Goal: Information Seeking & Learning: Understand process/instructions

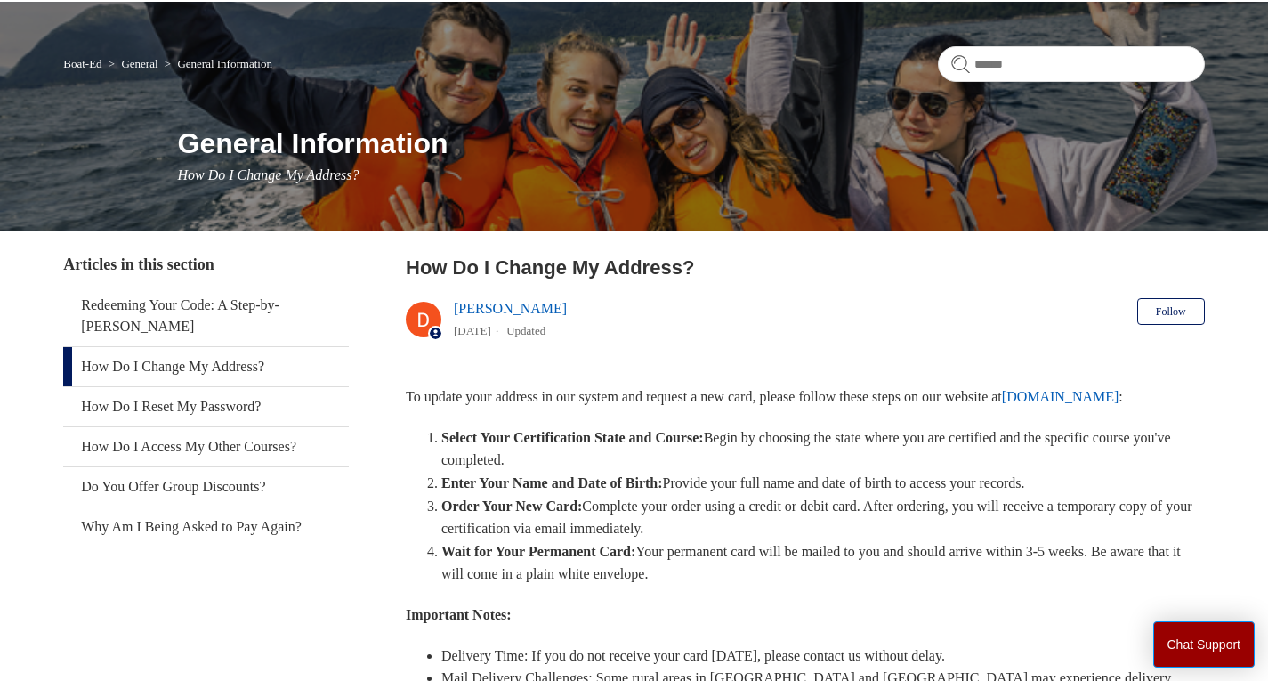
scroll to position [178, 0]
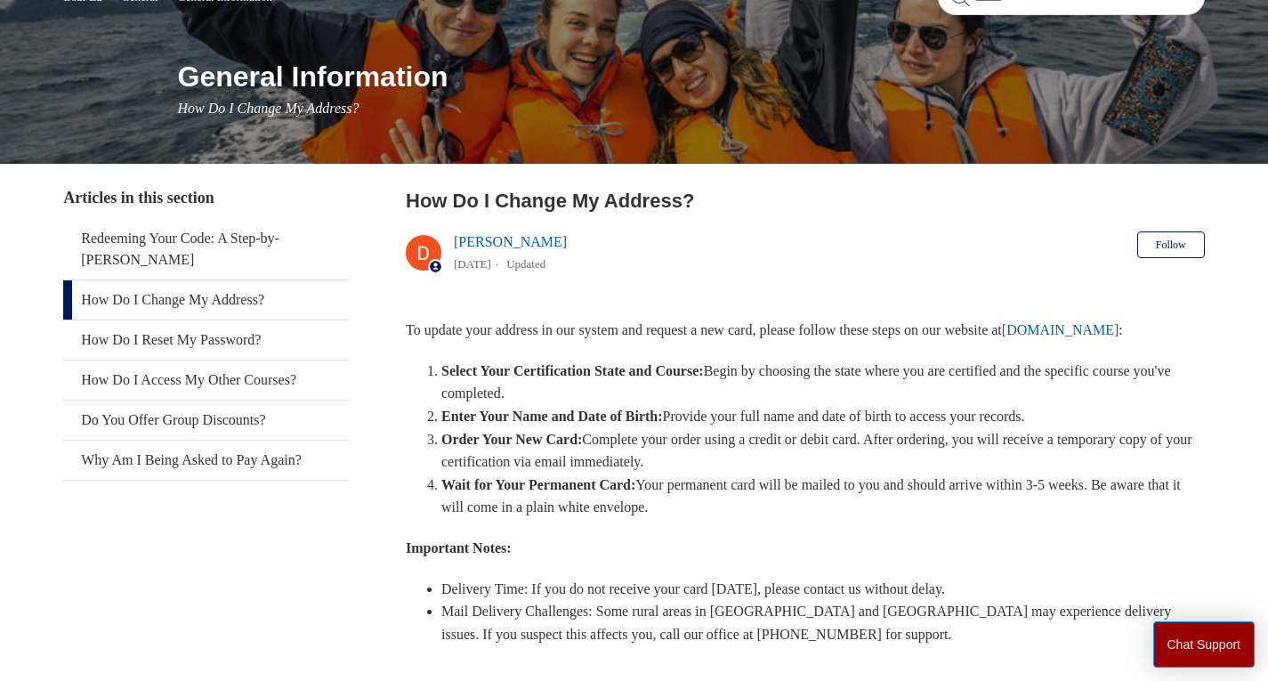
click at [601, 372] on strong "Select Your Certification State and Course:" at bounding box center [572, 370] width 262 height 15
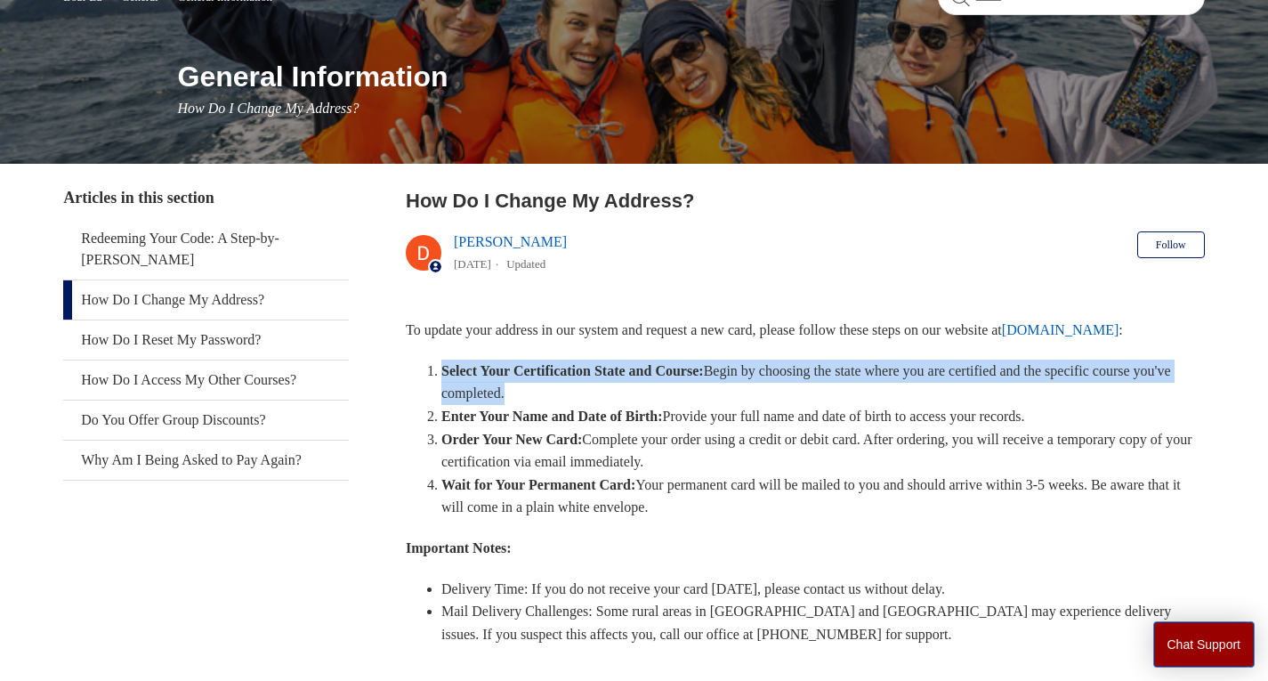
click at [601, 372] on strong "Select Your Certification State and Course:" at bounding box center [572, 370] width 262 height 15
click at [705, 402] on li "Select Your Certification State and Course: Begin by choosing the state where y…" at bounding box center [822, 381] width 763 height 45
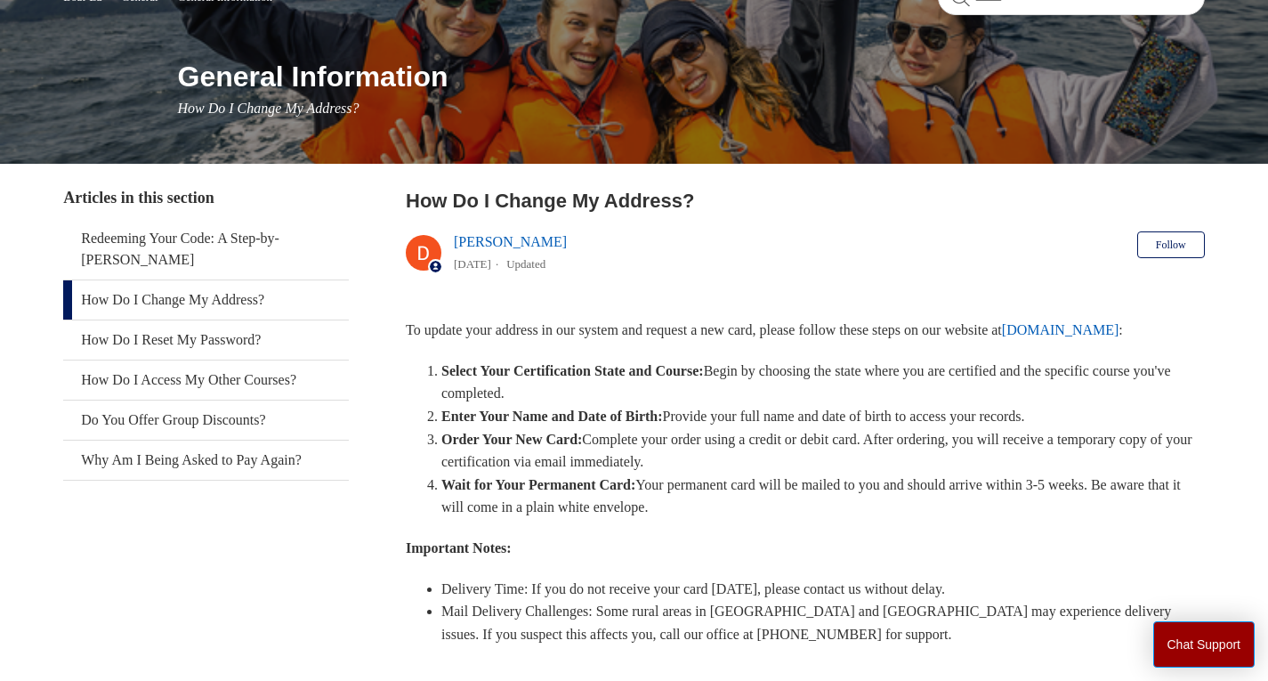
click at [705, 402] on li "Select Your Certification State and Course: Begin by choosing the state where y…" at bounding box center [822, 381] width 763 height 45
click at [731, 422] on li "Enter Your Name and Date of Birth: Provide your full name and date of birth to …" at bounding box center [822, 416] width 763 height 23
click at [731, 418] on li "Enter Your Name and Date of Birth: Provide your full name and date of birth to …" at bounding box center [822, 416] width 763 height 23
click at [731, 437] on li "Order Your New Card: Complete your order using a credit or debit card. After or…" at bounding box center [822, 450] width 763 height 45
click at [730, 437] on li "Order Your New Card: Complete your order using a credit or debit card. After or…" at bounding box center [822, 450] width 763 height 45
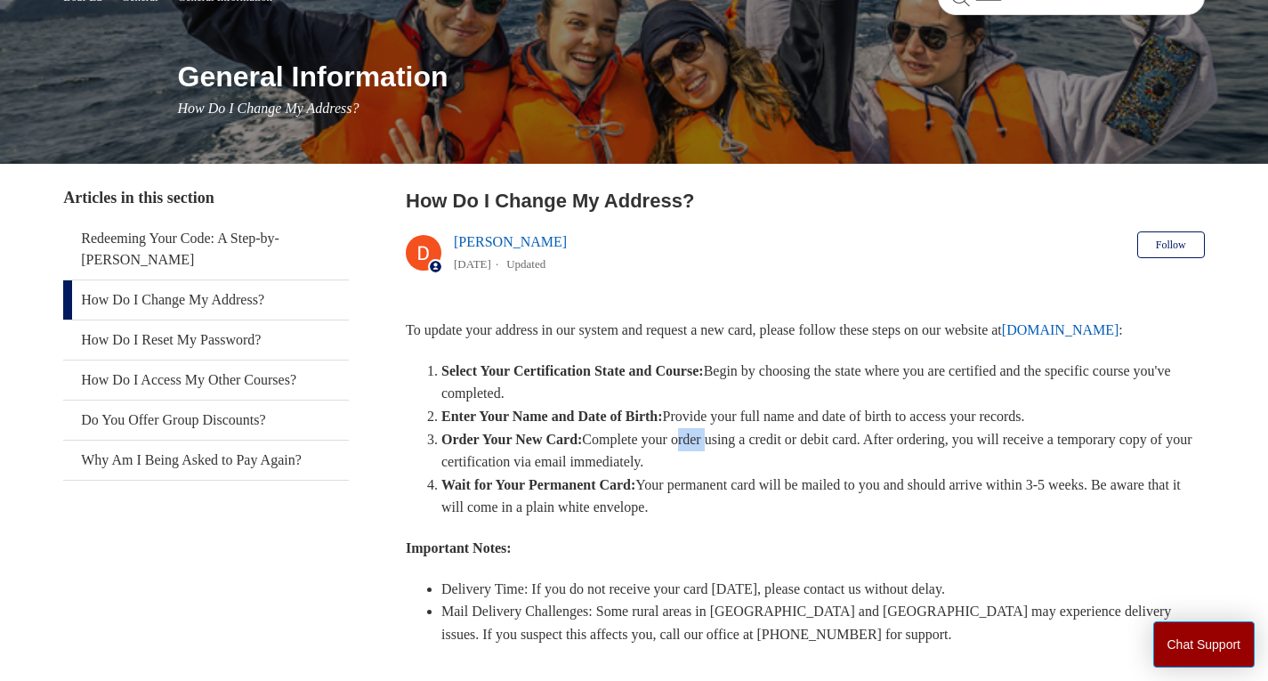
click at [730, 438] on li "Order Your New Card: Complete your order using a credit or debit card. After or…" at bounding box center [822, 450] width 763 height 45
click at [727, 487] on li "Wait for Your Permanent Card: Your permanent card will be mailed to you and sho…" at bounding box center [822, 495] width 763 height 45
click at [724, 485] on li "Wait for Your Permanent Card: Your permanent card will be mailed to you and sho…" at bounding box center [822, 495] width 763 height 45
click at [723, 483] on li "Wait for Your Permanent Card: Your permanent card will be mailed to you and sho…" at bounding box center [822, 495] width 763 height 45
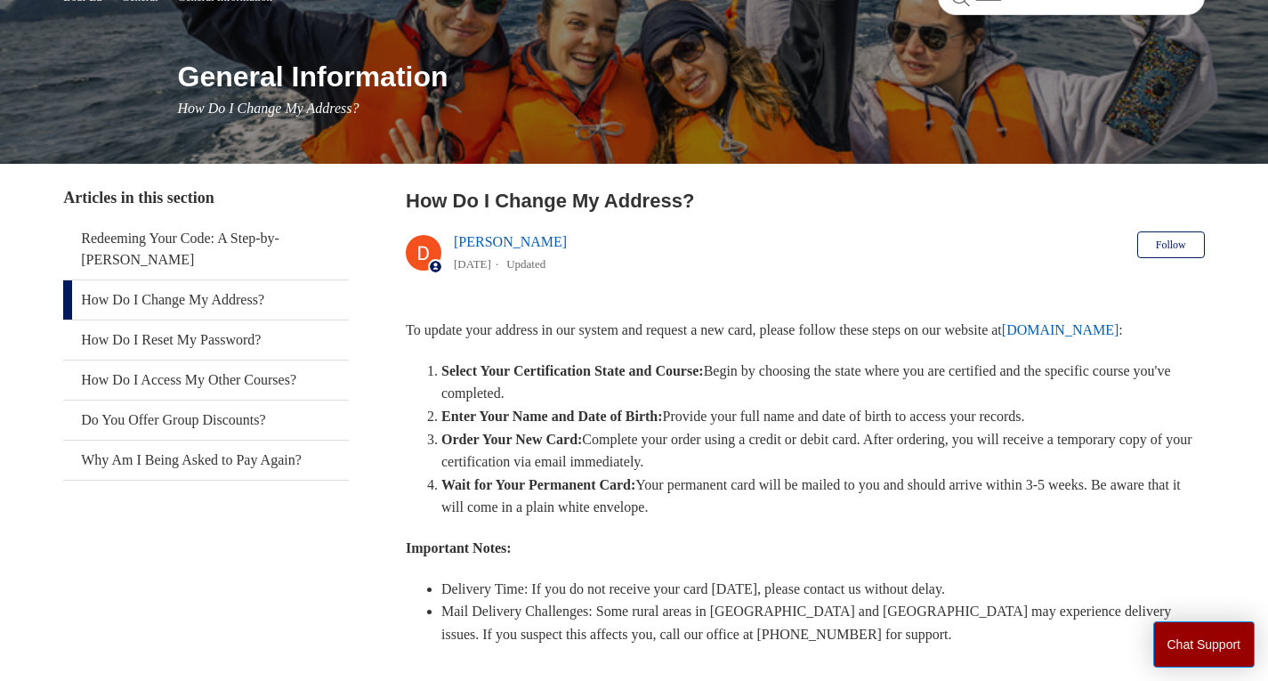
click at [691, 452] on li "Order Your New Card: Complete your order using a credit or debit card. After or…" at bounding box center [822, 450] width 763 height 45
click at [729, 495] on li "Wait for Your Permanent Card: Your permanent card will be mailed to you and sho…" at bounding box center [822, 495] width 763 height 45
